Goal: Task Accomplishment & Management: Manage account settings

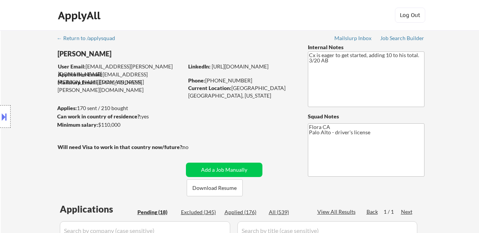
select select ""pending""
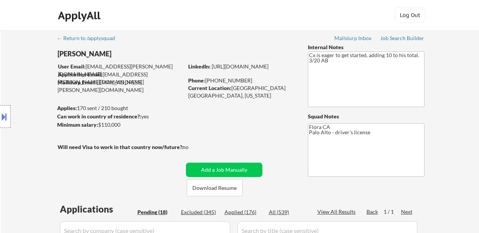
select select ""pending""
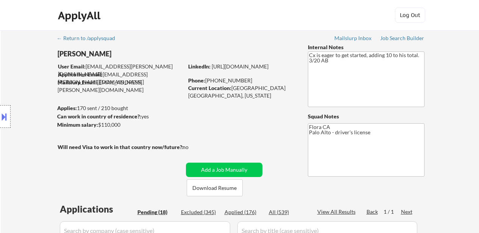
select select ""pending""
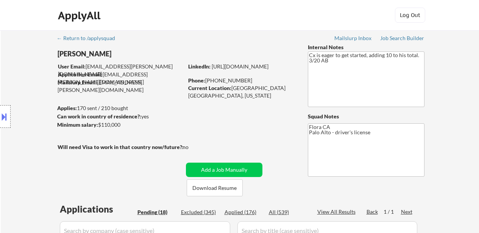
select select ""pending""
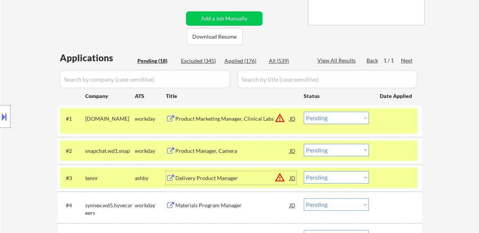
click at [394, 172] on div at bounding box center [396, 178] width 33 height 14
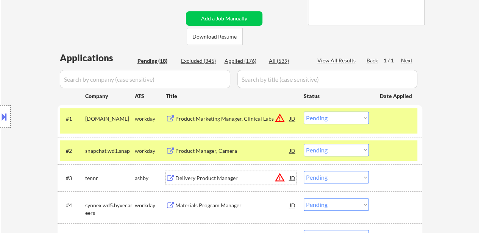
click at [215, 180] on div "Delivery Product Manager" at bounding box center [232, 179] width 114 height 8
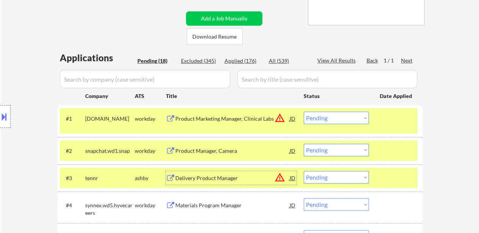
click at [221, 206] on div "Materials Program Manager" at bounding box center [232, 206] width 114 height 8
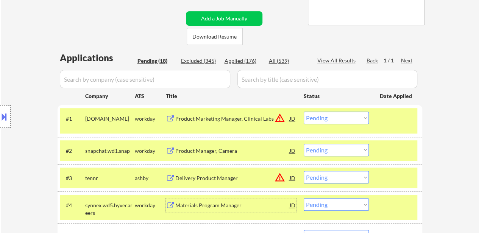
click at [204, 149] on div "Product Manager, Camera" at bounding box center [232, 151] width 114 height 8
